Goal: Information Seeking & Learning: Learn about a topic

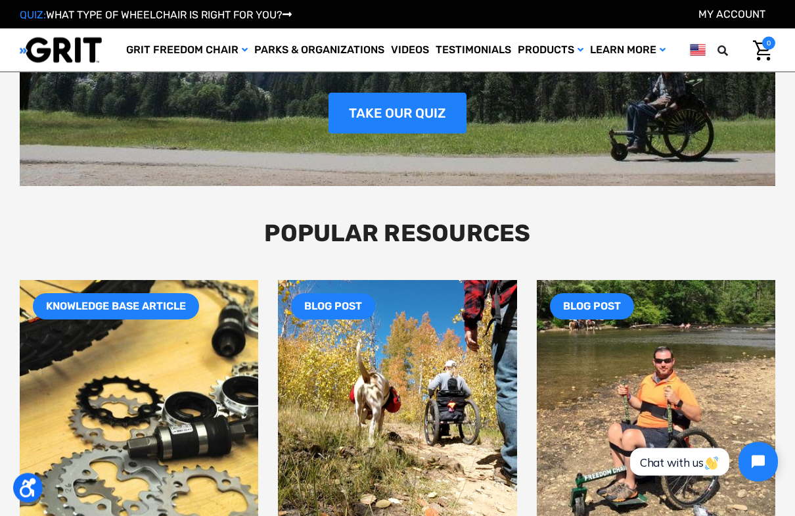
scroll to position [1536, 0]
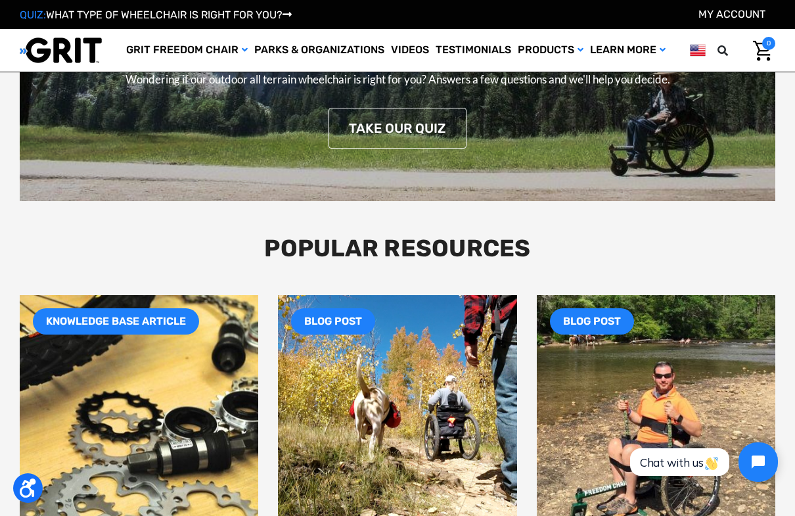
click at [436, 116] on link "TAKE OUR QUIZ" at bounding box center [398, 128] width 138 height 41
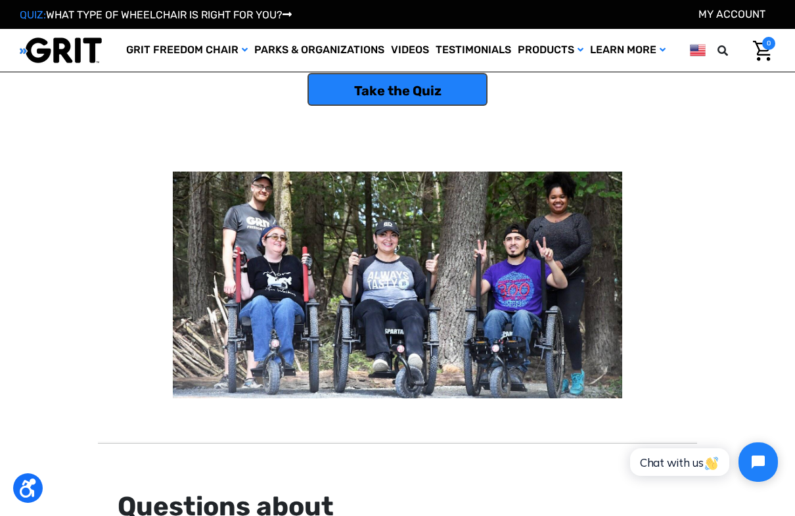
click at [429, 87] on link "Take the Quiz" at bounding box center [398, 89] width 180 height 33
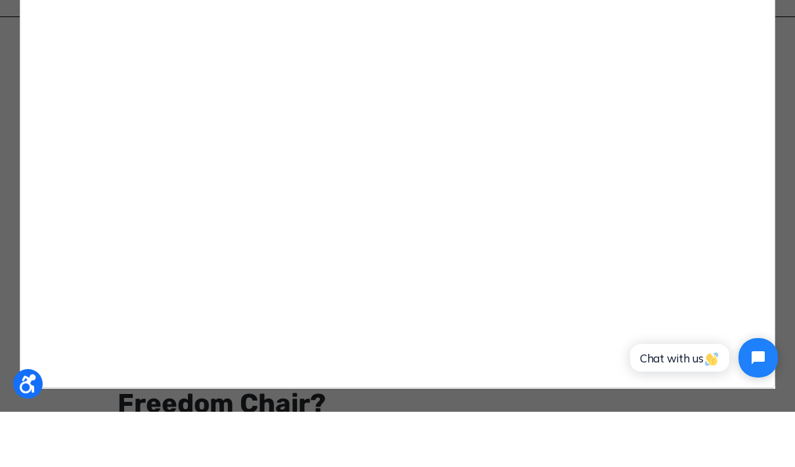
scroll to position [246, 0]
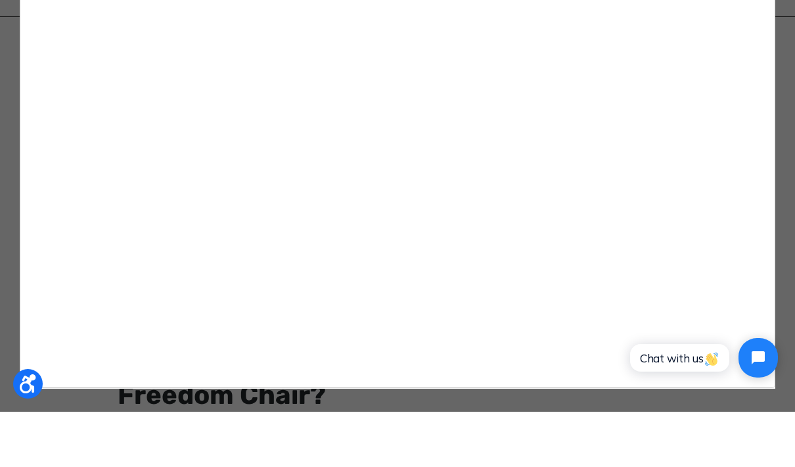
click at [9, 321] on div at bounding box center [397, 233] width 795 height 467
